Goal: Navigation & Orientation: Find specific page/section

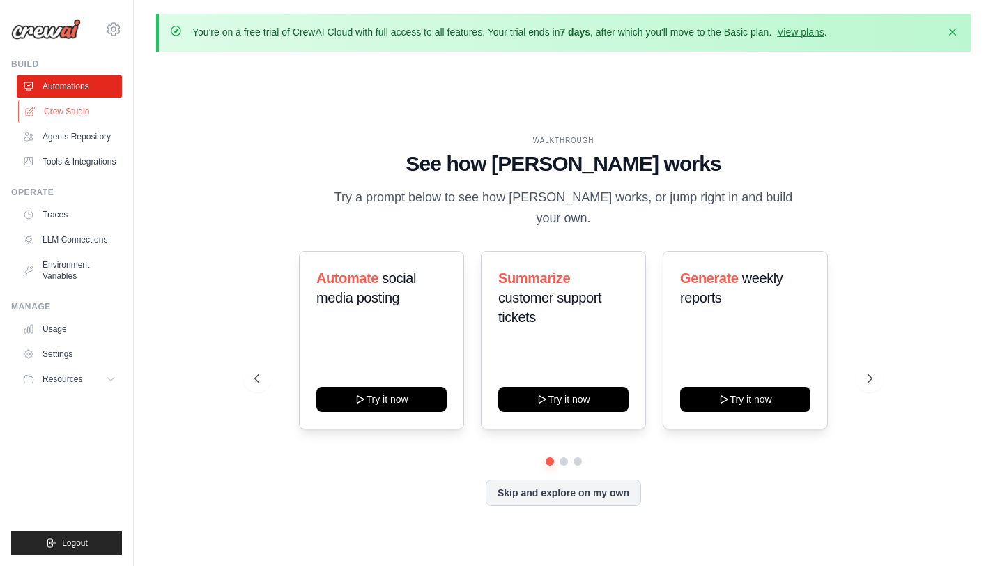
click at [83, 113] on link "Crew Studio" at bounding box center [70, 111] width 105 height 22
click at [825, 374] on icon at bounding box center [872, 378] width 4 height 8
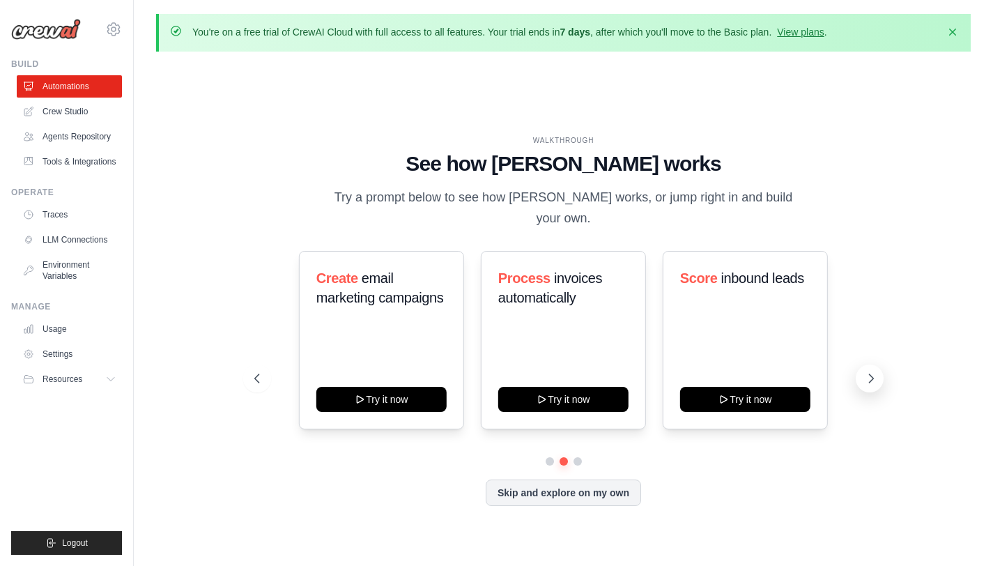
click at [825, 371] on icon at bounding box center [871, 378] width 14 height 14
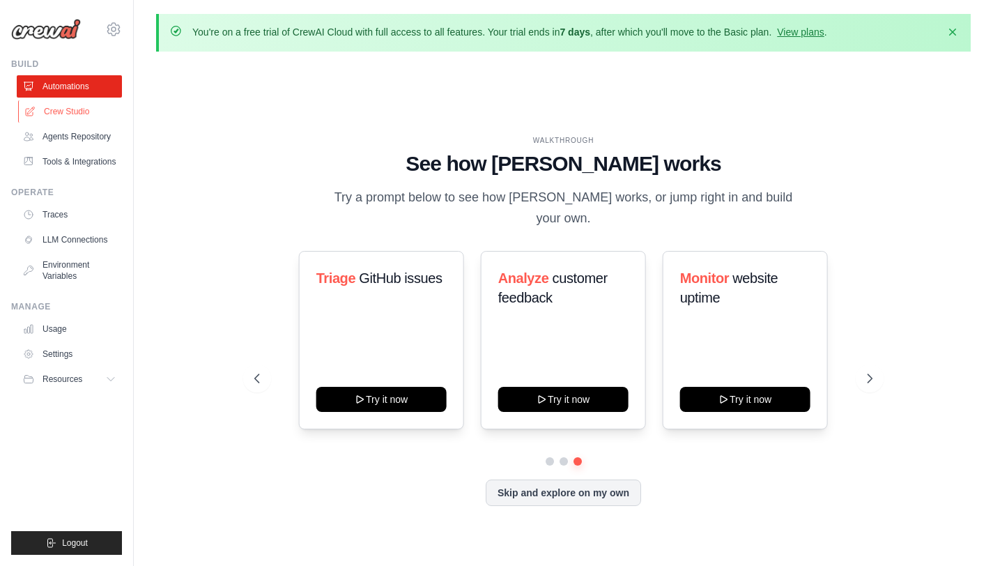
click at [57, 115] on link "Crew Studio" at bounding box center [70, 111] width 105 height 22
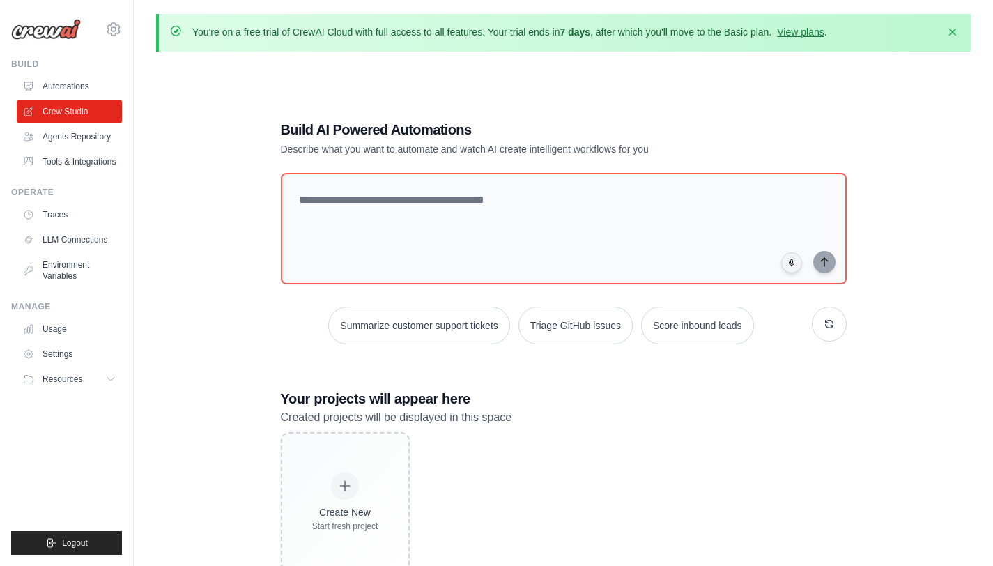
click at [70, 141] on link "Agents Repository" at bounding box center [69, 136] width 105 height 22
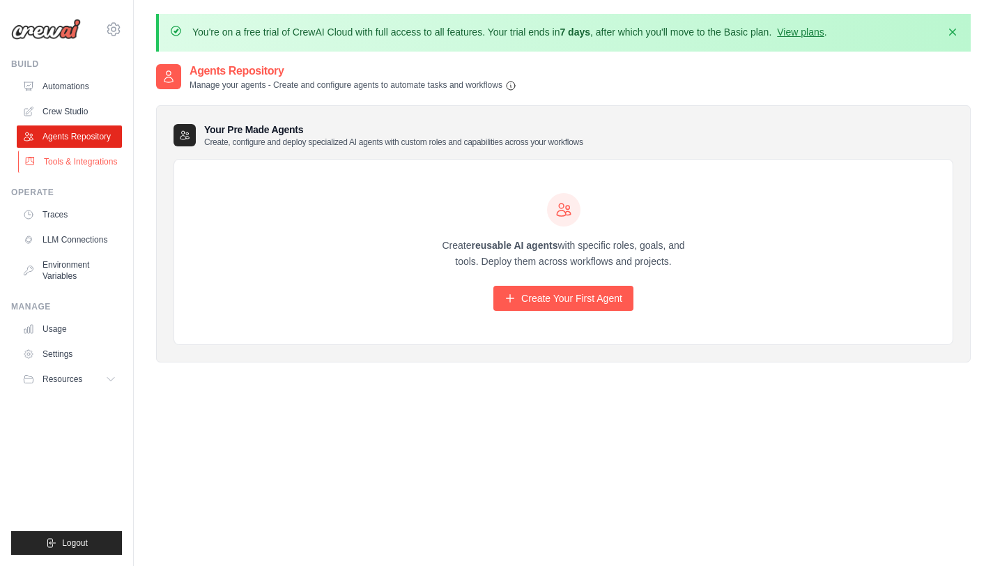
click at [75, 153] on link "Tools & Integrations" at bounding box center [70, 161] width 105 height 22
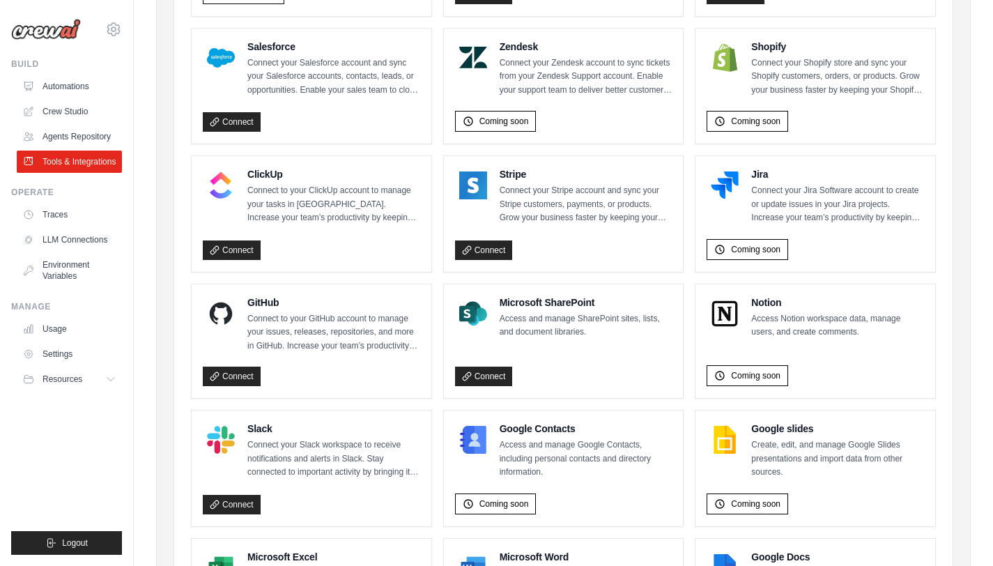
scroll to position [855, 0]
